Goal: Information Seeking & Learning: Get advice/opinions

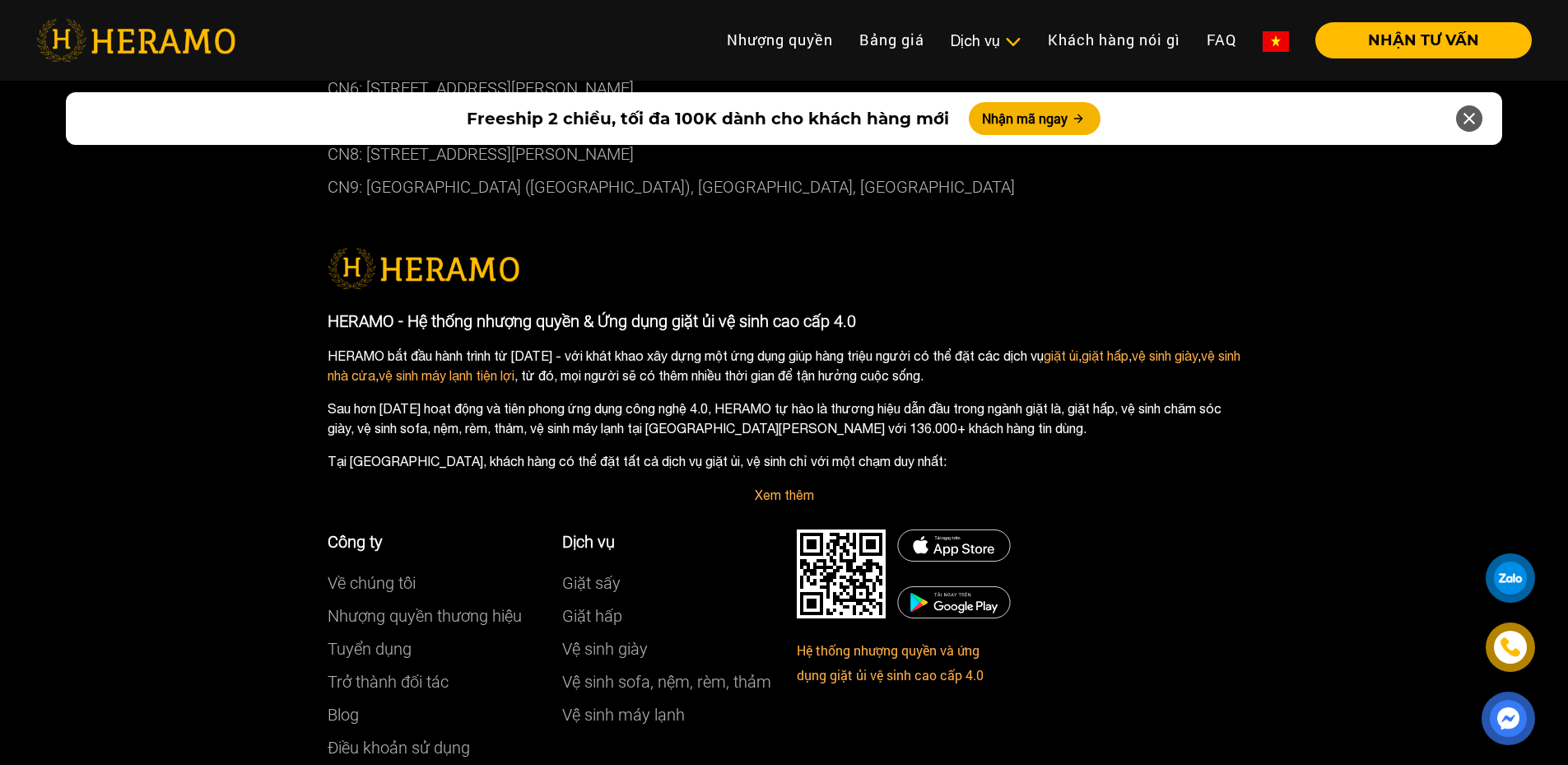
scroll to position [9464, 0]
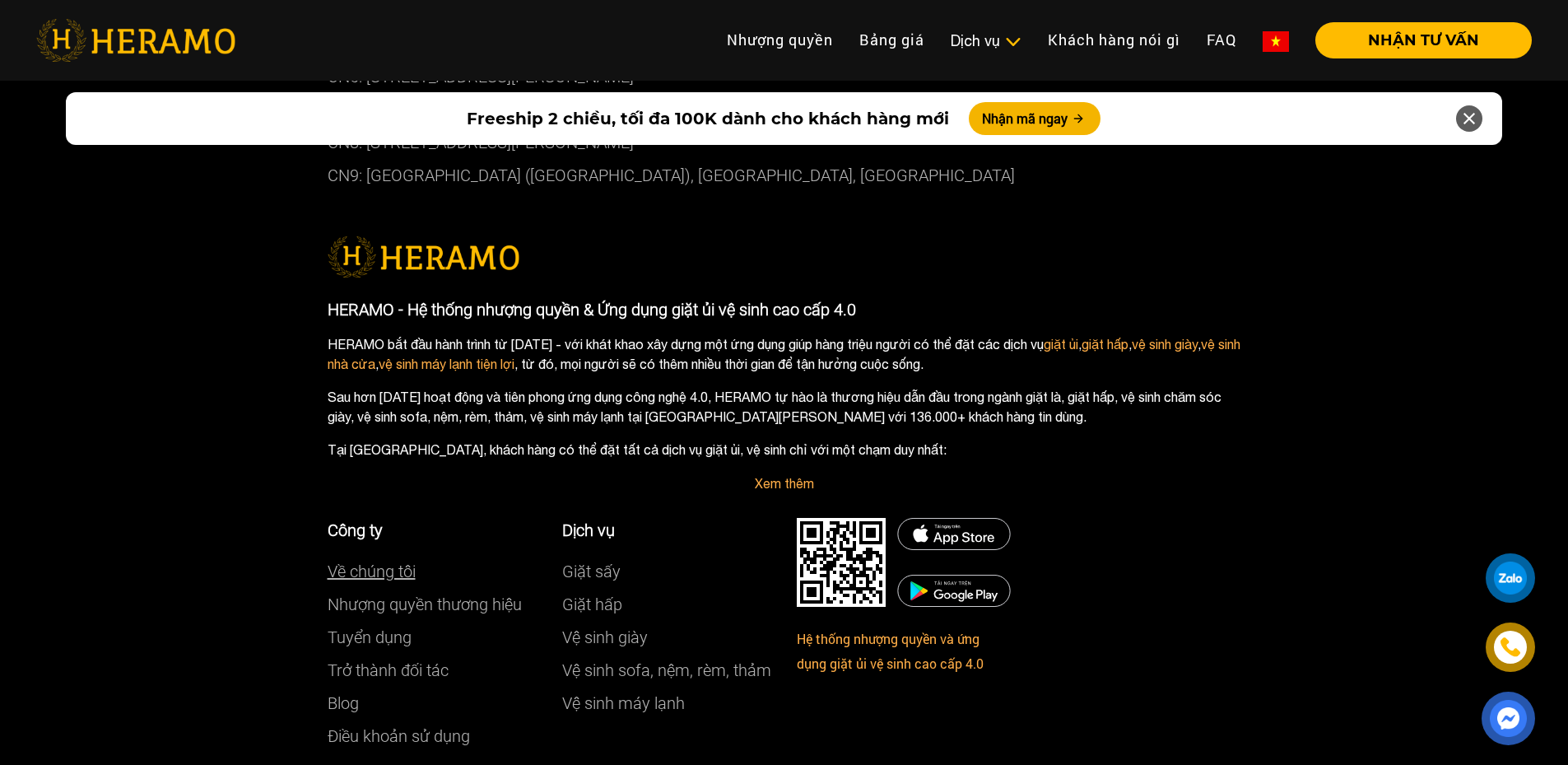
click at [384, 562] on link "Về chúng tôi" at bounding box center [372, 572] width 88 height 20
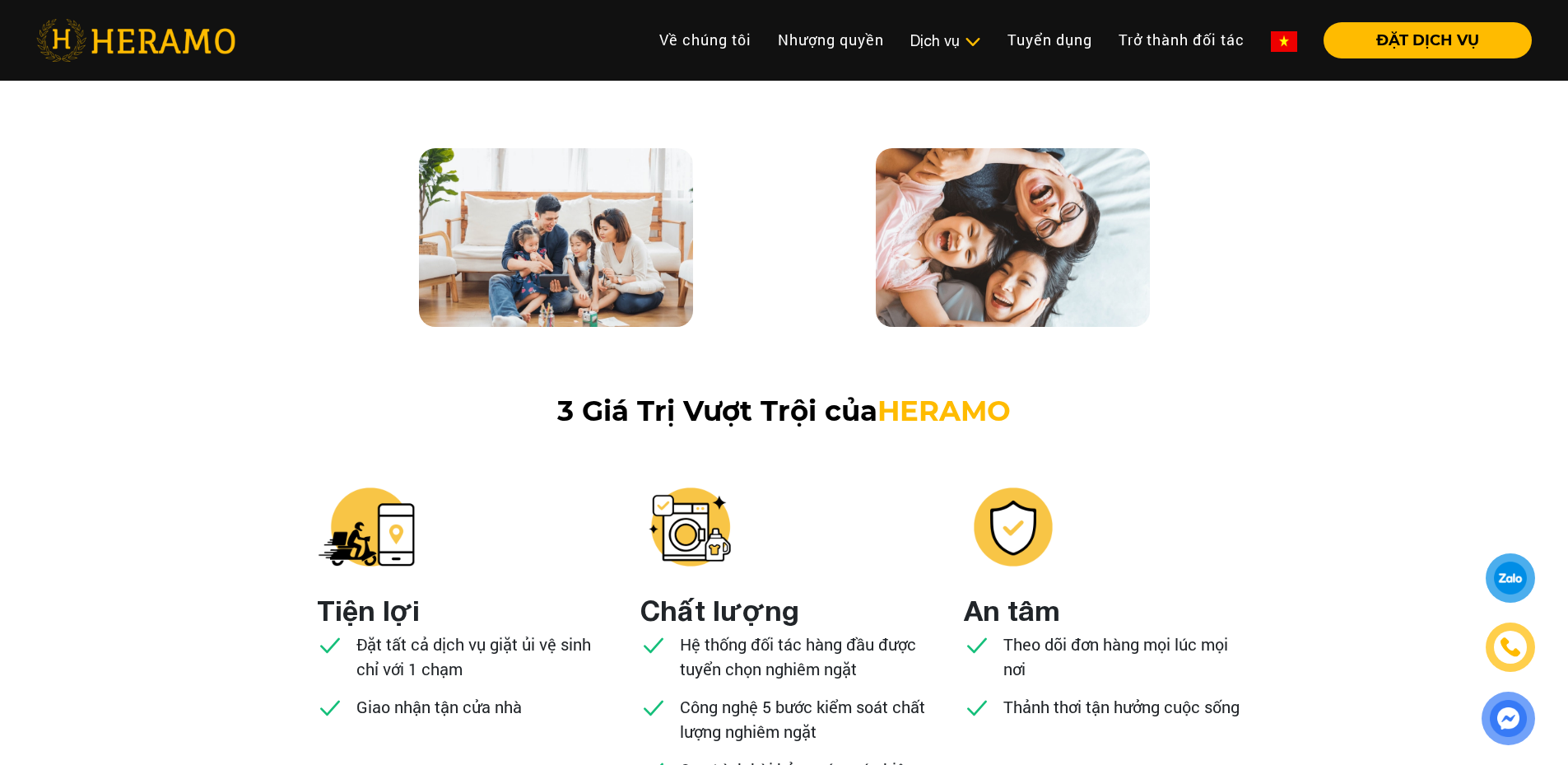
scroll to position [1318, 0]
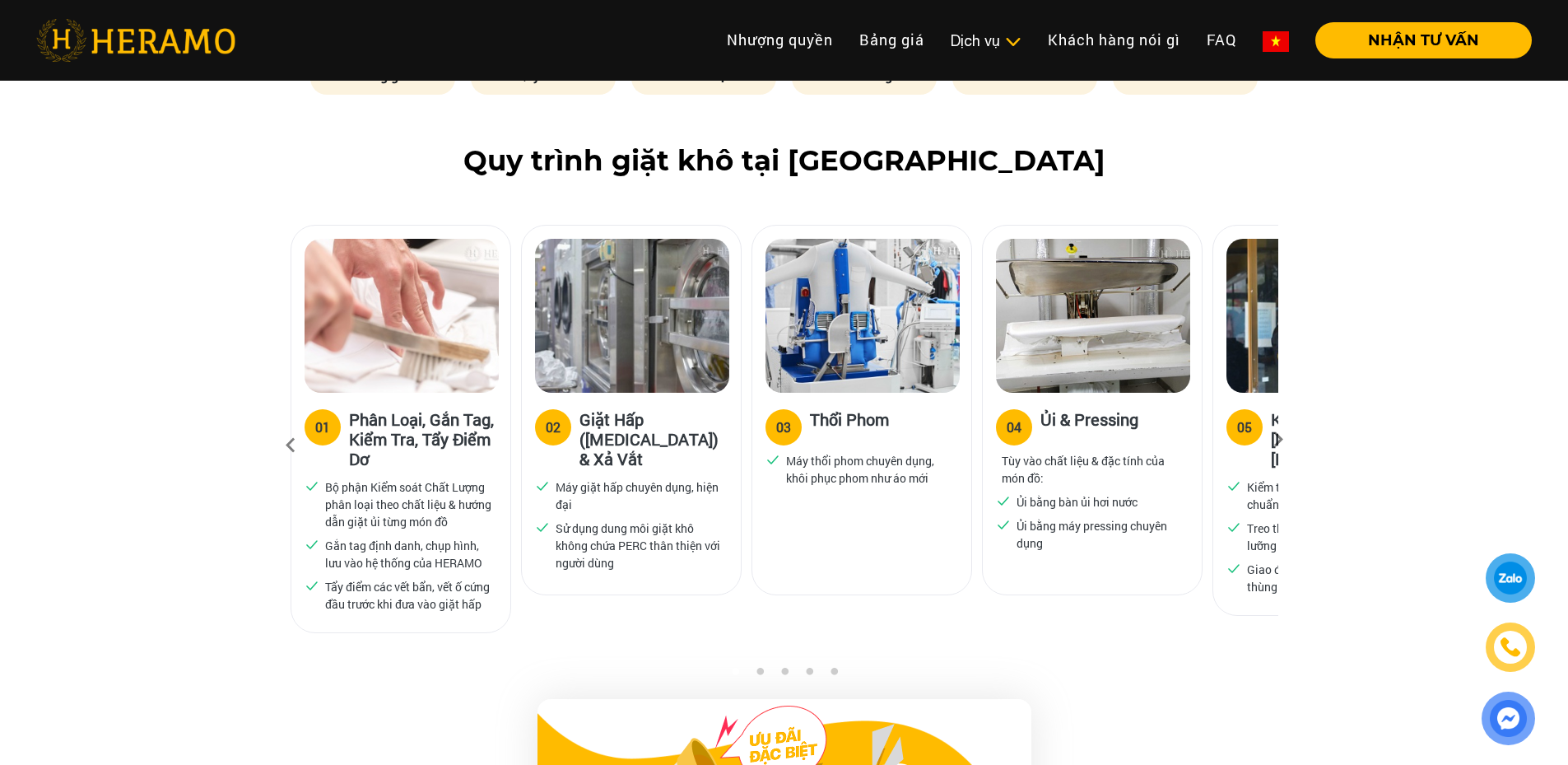
scroll to position [1070, 0]
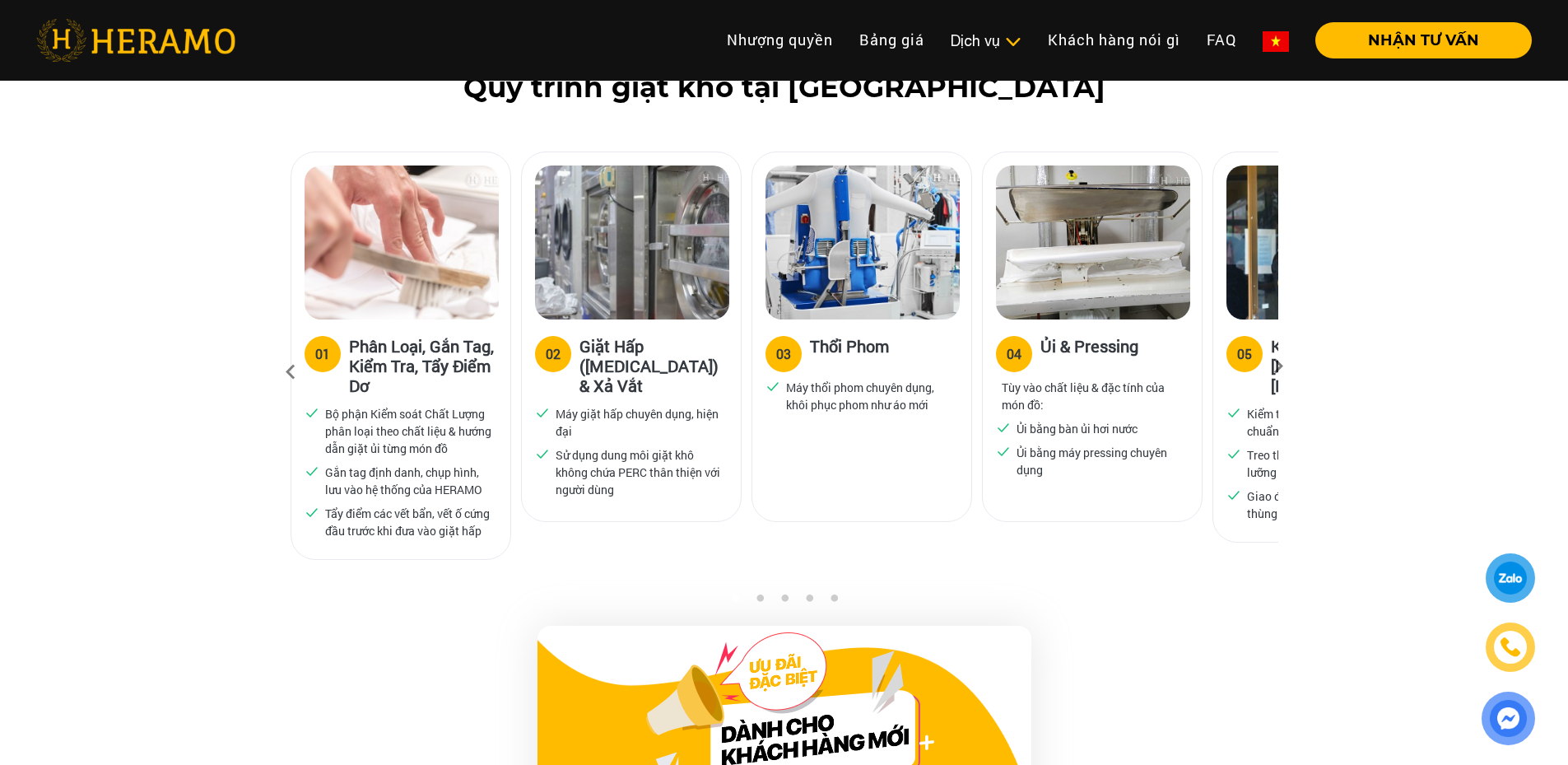
click at [1504, 591] on div at bounding box center [1510, 578] width 37 height 38
click at [1411, 40] on button "NHẬN TƯ VẤN" at bounding box center [1424, 41] width 217 height 36
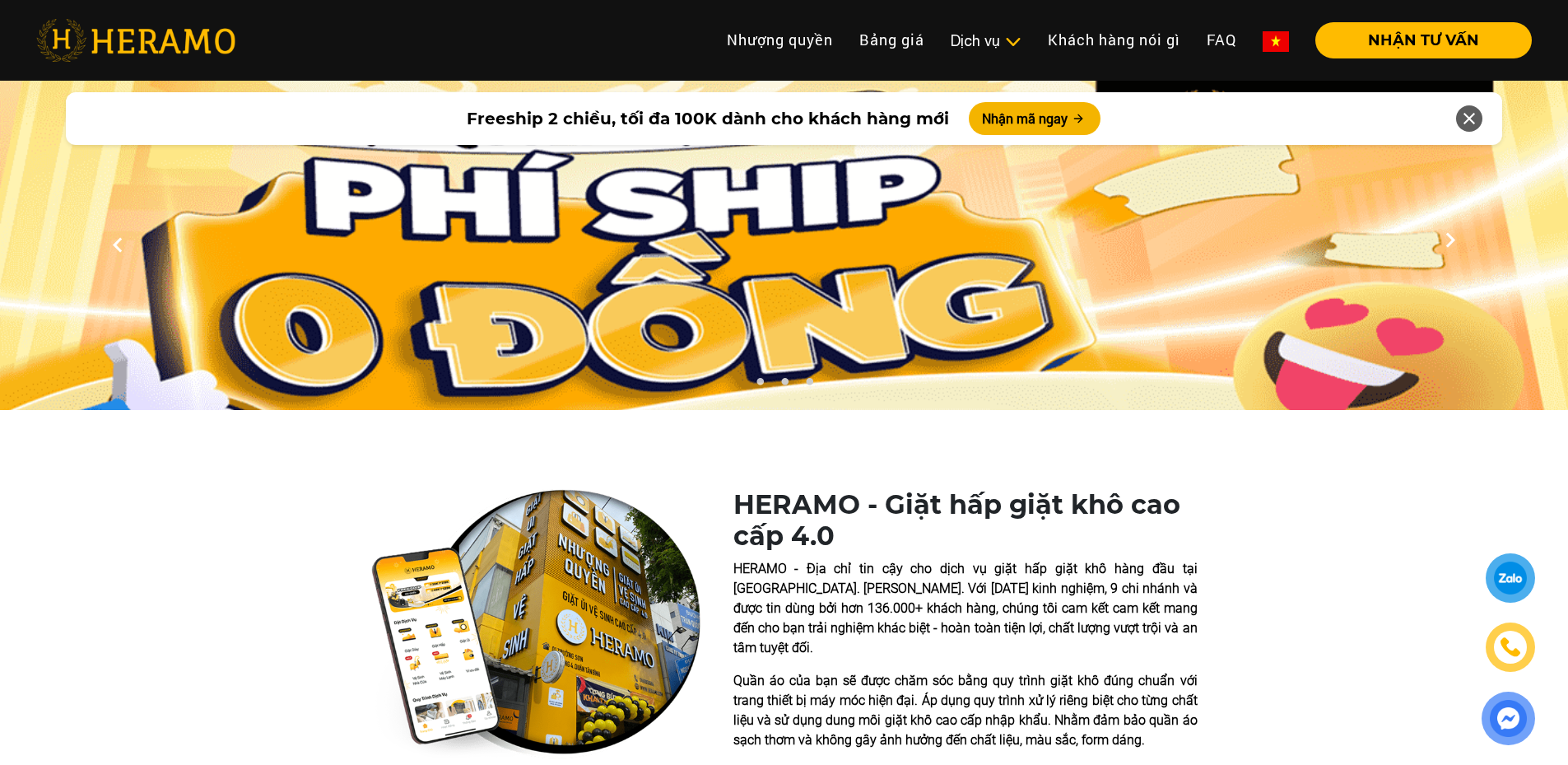
click at [1478, 116] on icon at bounding box center [1470, 118] width 20 height 30
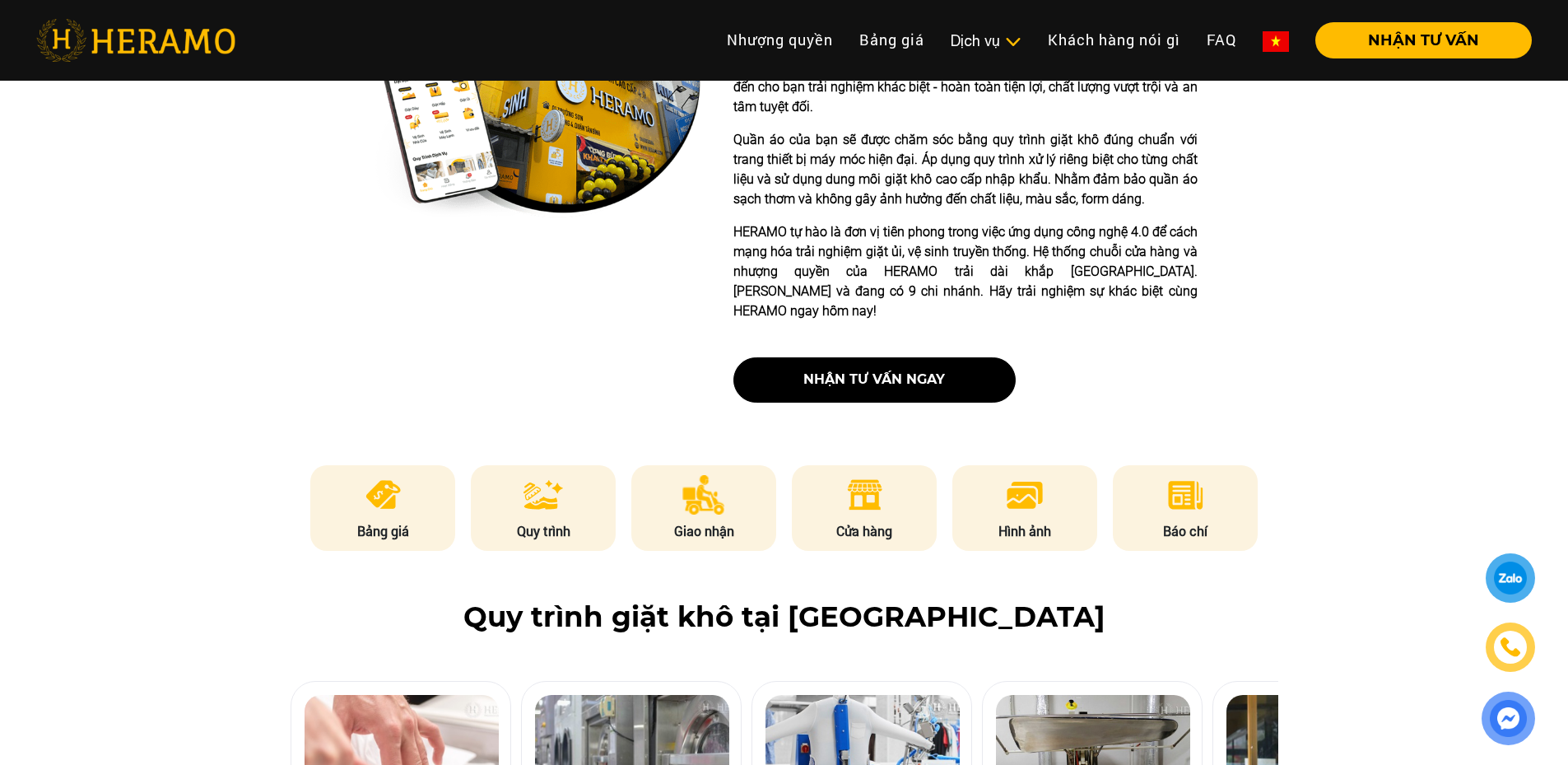
scroll to position [330, 0]
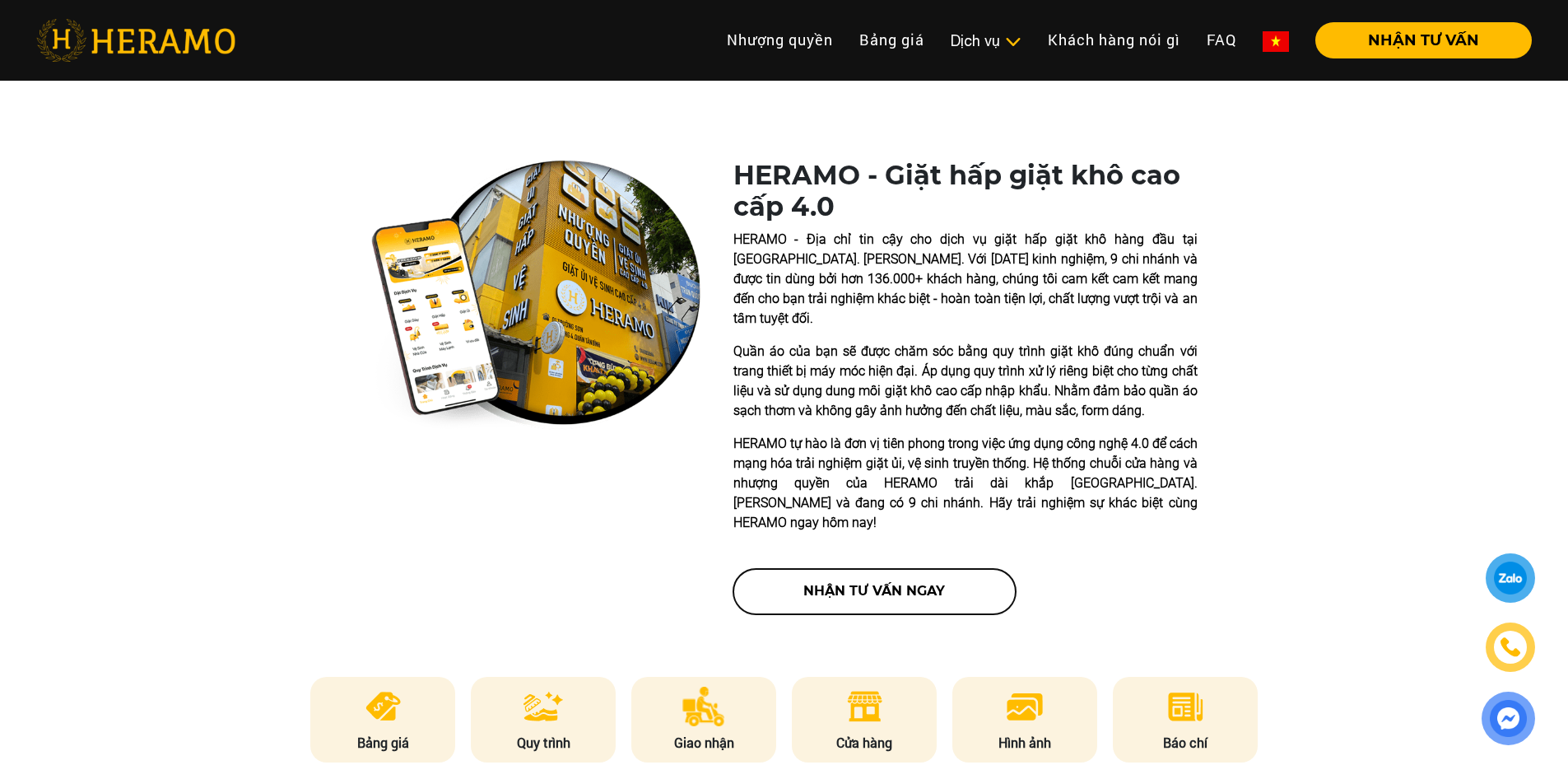
click at [923, 569] on button "nhận tư vấn ngay" at bounding box center [874, 592] width 283 height 45
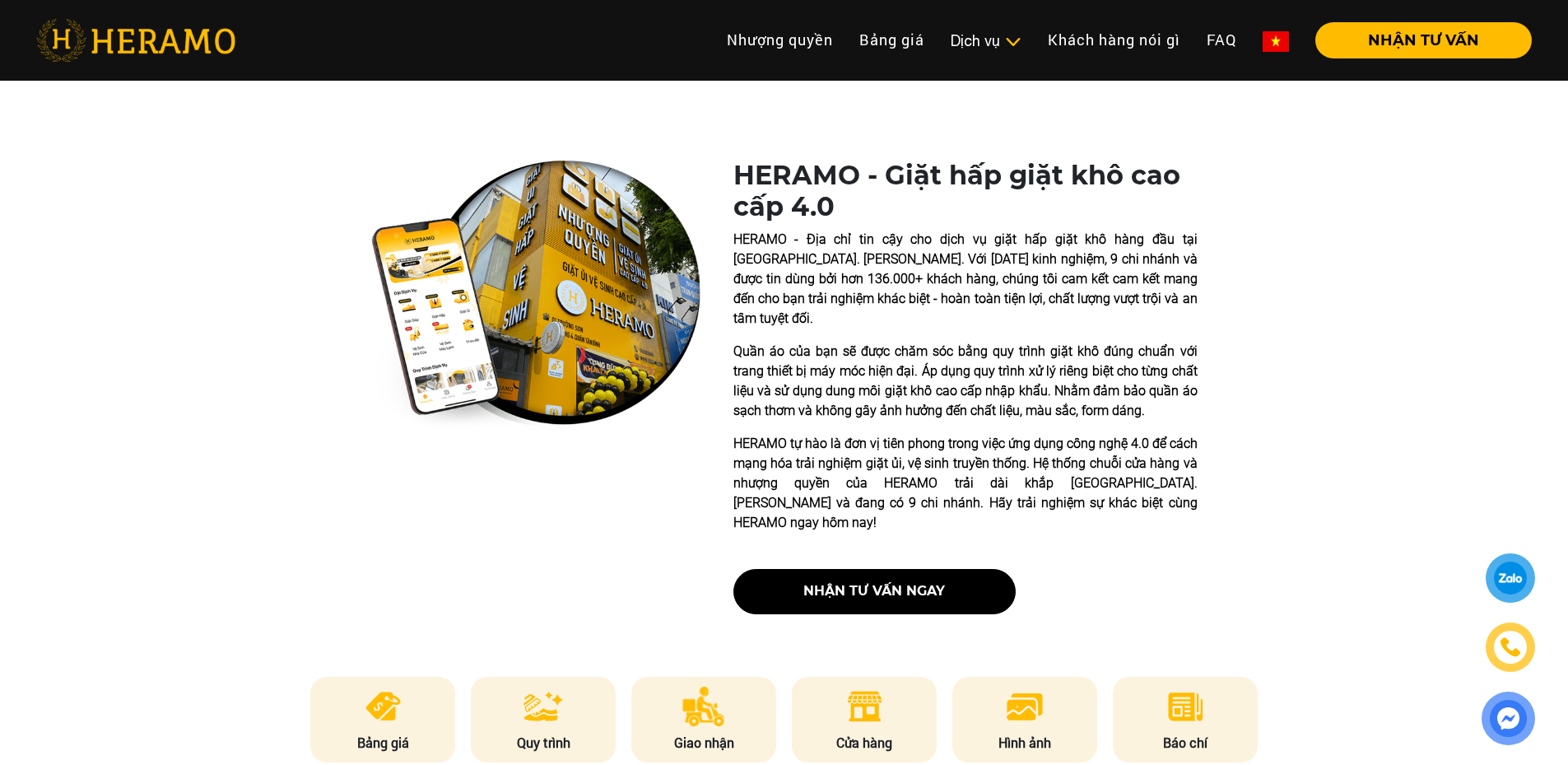
click at [1516, 586] on div at bounding box center [1510, 579] width 32 height 31
